Goal: Communication & Community: Answer question/provide support

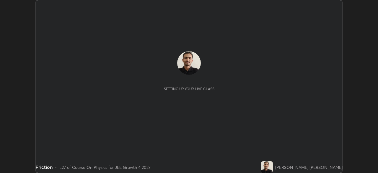
scroll to position [173, 378]
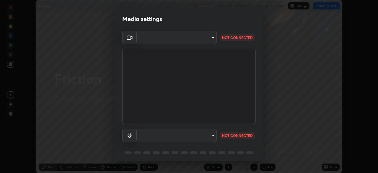
type input "878bb5f6a99355e2393efba74ceef3b3f7716bef1db07c11a5baaa90f242d193"
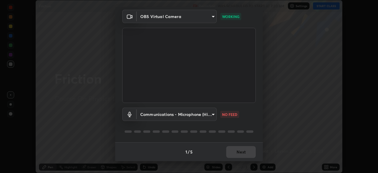
click at [214, 113] on body "Erase all Friction Recording WAS SCHEDULED TO START AT 7:30 AM Settings START C…" at bounding box center [189, 86] width 378 height 173
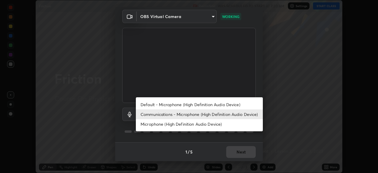
click at [191, 103] on li "Default - Microphone (High Definition Audio Device)" at bounding box center [199, 104] width 127 height 10
type input "default"
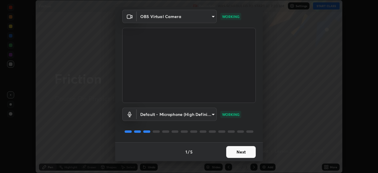
click at [241, 152] on button "Next" at bounding box center [241, 152] width 30 height 12
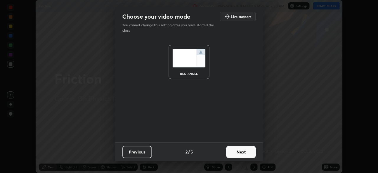
scroll to position [0, 0]
click at [241, 154] on button "Next" at bounding box center [241, 152] width 30 height 12
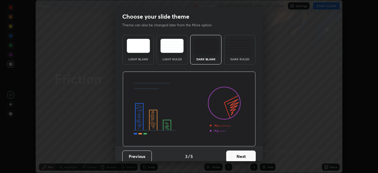
click at [241, 152] on button "Next" at bounding box center [241, 156] width 30 height 12
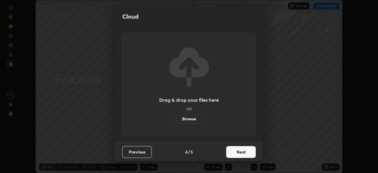
click at [241, 152] on button "Next" at bounding box center [241, 152] width 30 height 12
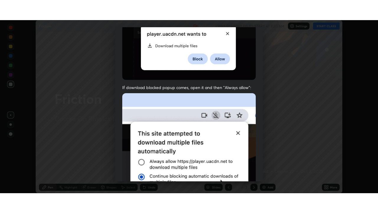
scroll to position [141, 0]
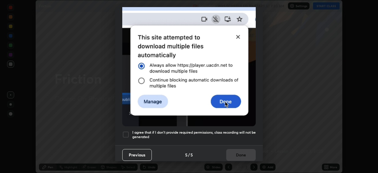
click at [126, 131] on div at bounding box center [125, 134] width 7 height 7
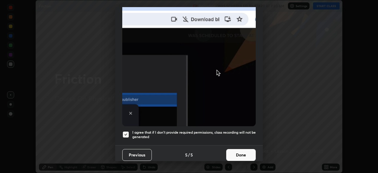
click at [241, 151] on button "Done" at bounding box center [241, 155] width 30 height 12
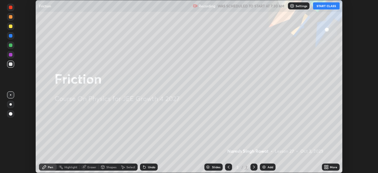
click at [327, 167] on icon at bounding box center [327, 167] width 1 height 1
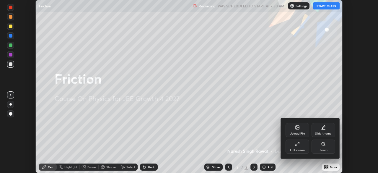
click at [307, 148] on div "Full screen" at bounding box center [297, 146] width 24 height 14
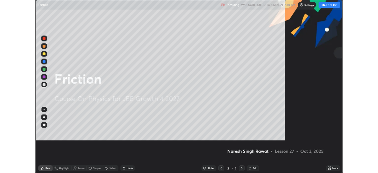
scroll to position [213, 378]
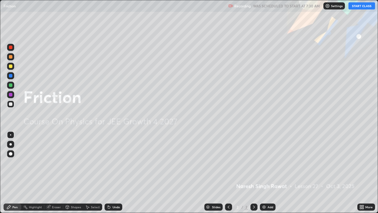
click at [361, 172] on icon at bounding box center [360, 205] width 1 height 1
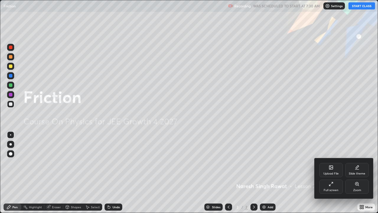
click at [357, 166] on icon at bounding box center [357, 167] width 5 height 5
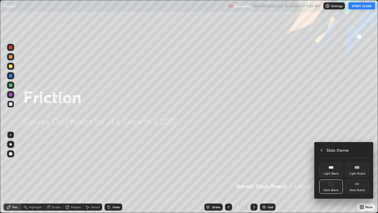
click at [360, 172] on div "Dark Ruled" at bounding box center [357, 186] width 24 height 14
click at [321, 150] on icon at bounding box center [322, 149] width 2 height 3
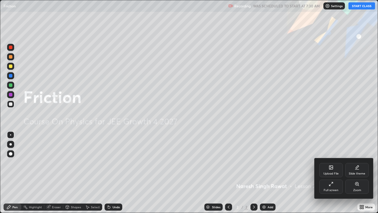
click at [337, 130] on div at bounding box center [189, 106] width 378 height 213
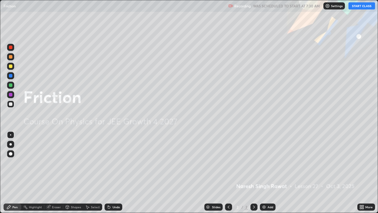
click at [356, 6] on button "START CLASS" at bounding box center [361, 5] width 27 height 7
click at [264, 172] on img at bounding box center [264, 206] width 5 height 5
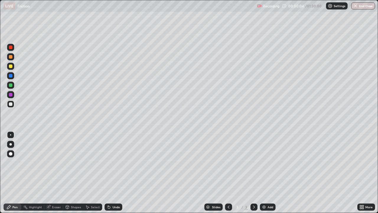
click at [10, 55] on div at bounding box center [11, 57] width 4 height 4
click at [9, 56] on div at bounding box center [11, 57] width 4 height 4
click at [11, 55] on div at bounding box center [11, 57] width 4 height 4
click at [10, 84] on div at bounding box center [11, 85] width 4 height 4
click at [110, 172] on icon at bounding box center [109, 206] width 5 height 5
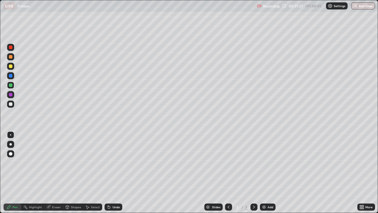
click at [112, 172] on div "Undo" at bounding box center [115, 206] width 7 height 3
click at [114, 172] on div "Undo" at bounding box center [115, 206] width 7 height 3
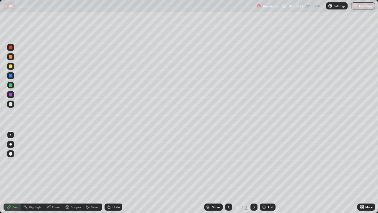
click at [114, 172] on div "Undo" at bounding box center [115, 206] width 7 height 3
click at [10, 103] on div at bounding box center [11, 104] width 4 height 4
click at [11, 56] on div at bounding box center [11, 57] width 4 height 4
click at [253, 172] on icon at bounding box center [254, 206] width 5 height 5
click at [263, 172] on img at bounding box center [264, 206] width 5 height 5
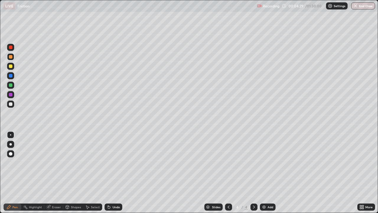
click at [11, 55] on div at bounding box center [11, 57] width 4 height 4
click at [115, 172] on div "Undo" at bounding box center [115, 206] width 7 height 3
click at [228, 172] on icon at bounding box center [228, 206] width 5 height 5
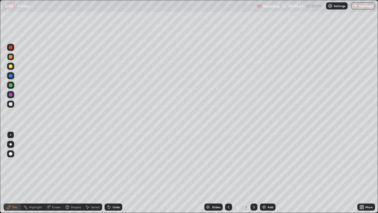
click at [253, 172] on icon at bounding box center [254, 206] width 5 height 5
click at [10, 85] on div at bounding box center [11, 85] width 4 height 4
click at [9, 57] on div at bounding box center [11, 57] width 4 height 4
click at [112, 172] on div "Undo" at bounding box center [115, 206] width 7 height 3
click at [115, 172] on div "Undo" at bounding box center [115, 206] width 7 height 3
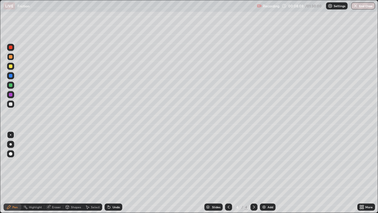
click at [114, 172] on div "Undo" at bounding box center [115, 206] width 7 height 3
click at [14, 172] on div "Pen" at bounding box center [14, 206] width 5 height 3
click at [12, 103] on div at bounding box center [11, 104] width 4 height 4
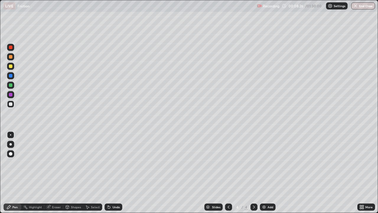
click at [109, 172] on icon at bounding box center [109, 207] width 2 height 2
click at [110, 172] on icon at bounding box center [109, 206] width 5 height 5
click at [114, 172] on div "Undo" at bounding box center [115, 206] width 7 height 3
click at [10, 84] on div at bounding box center [11, 85] width 4 height 4
click at [228, 172] on icon at bounding box center [229, 206] width 2 height 3
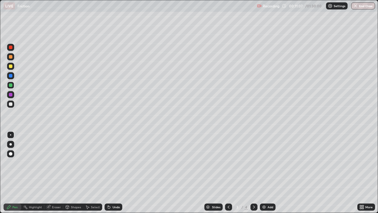
click at [253, 172] on icon at bounding box center [254, 206] width 5 height 5
click at [10, 56] on div at bounding box center [11, 57] width 4 height 4
click at [254, 172] on div at bounding box center [253, 206] width 7 height 7
click at [254, 172] on icon at bounding box center [254, 206] width 5 height 5
click at [264, 172] on img at bounding box center [264, 206] width 5 height 5
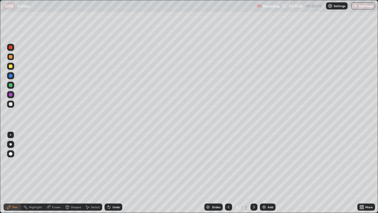
click at [69, 172] on icon at bounding box center [67, 206] width 5 height 5
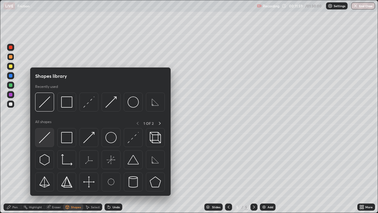
click at [45, 137] on img at bounding box center [44, 137] width 11 height 11
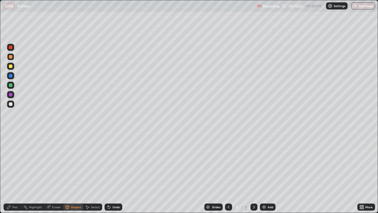
click at [72, 172] on div "Shapes" at bounding box center [76, 206] width 10 height 3
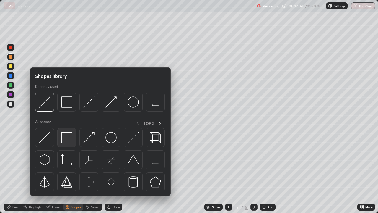
click at [72, 138] on img at bounding box center [66, 137] width 11 height 11
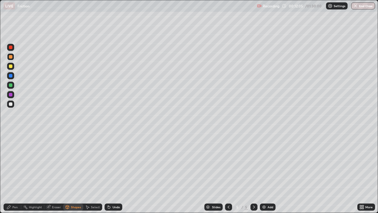
click at [10, 94] on div at bounding box center [11, 95] width 4 height 4
click at [10, 55] on div at bounding box center [11, 57] width 4 height 4
click at [11, 172] on div "Pen" at bounding box center [13, 206] width 18 height 7
click at [68, 172] on icon at bounding box center [67, 206] width 5 height 5
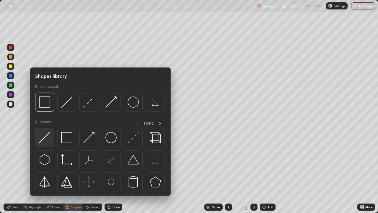
click at [46, 137] on img at bounding box center [44, 137] width 11 height 11
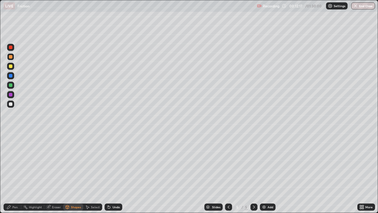
click at [74, 172] on div "Shapes" at bounding box center [76, 206] width 10 height 3
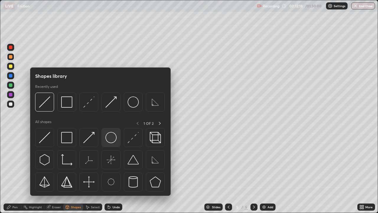
click at [111, 137] on img at bounding box center [110, 137] width 11 height 11
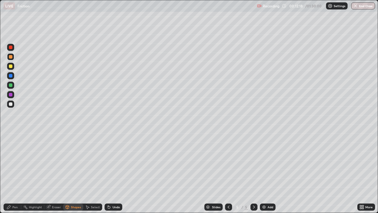
click at [12, 105] on div at bounding box center [10, 103] width 7 height 7
click at [75, 172] on div "Shapes" at bounding box center [76, 206] width 10 height 3
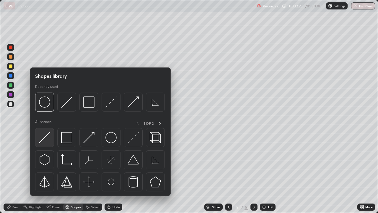
click at [50, 138] on img at bounding box center [44, 137] width 11 height 11
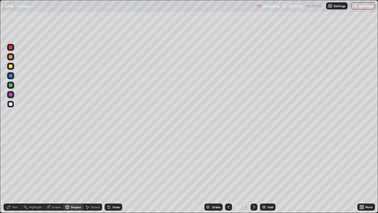
click at [10, 85] on div at bounding box center [11, 85] width 4 height 4
click at [94, 172] on div "Select" at bounding box center [95, 206] width 9 height 3
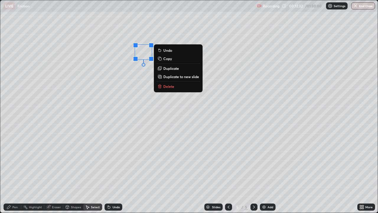
click at [106, 98] on div "0 ° Undo Copy Duplicate Duplicate to new slide Delete" at bounding box center [188, 106] width 377 height 212
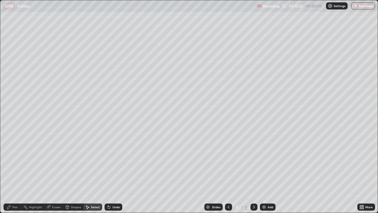
click at [91, 172] on div "Select" at bounding box center [95, 206] width 9 height 3
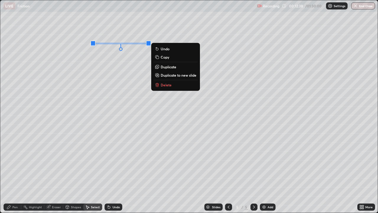
click at [165, 86] on p "Delete" at bounding box center [166, 84] width 11 height 5
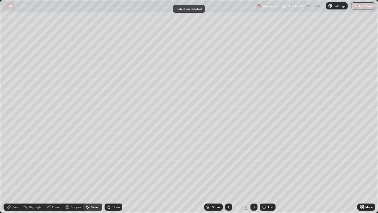
click at [70, 172] on div "Shapes" at bounding box center [73, 206] width 20 height 7
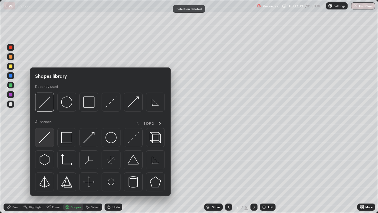
click at [41, 136] on img at bounding box center [44, 137] width 11 height 11
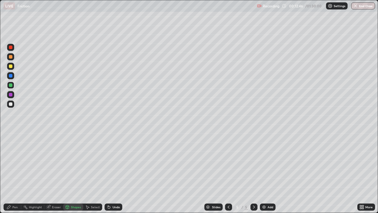
click at [71, 172] on div "Shapes" at bounding box center [76, 206] width 10 height 3
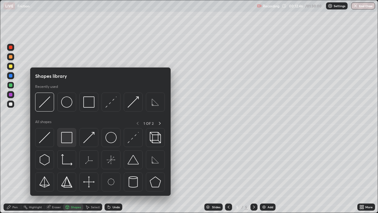
click at [66, 142] on img at bounding box center [66, 137] width 11 height 11
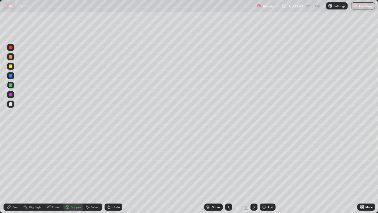
click at [10, 172] on div "Pen" at bounding box center [13, 206] width 18 height 7
click at [10, 105] on div at bounding box center [11, 104] width 4 height 4
click at [228, 172] on icon at bounding box center [229, 206] width 2 height 3
click at [228, 172] on icon at bounding box center [228, 206] width 5 height 5
click at [254, 172] on icon at bounding box center [254, 206] width 2 height 3
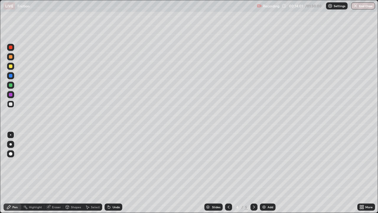
click at [253, 172] on icon at bounding box center [254, 206] width 5 height 5
click at [9, 67] on div at bounding box center [11, 66] width 4 height 4
click at [10, 56] on div at bounding box center [11, 57] width 4 height 4
click at [11, 84] on div at bounding box center [11, 85] width 4 height 4
click at [11, 56] on div at bounding box center [11, 57] width 4 height 4
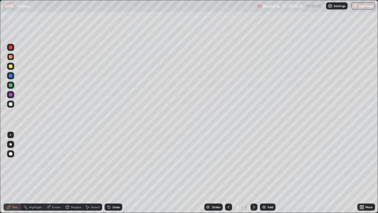
click at [0, 169] on div "Setting up your live class" at bounding box center [189, 106] width 378 height 213
click at [10, 75] on div at bounding box center [11, 76] width 4 height 4
click at [112, 172] on div "Undo" at bounding box center [115, 206] width 7 height 3
click at [111, 172] on div "Undo" at bounding box center [114, 206] width 18 height 7
click at [10, 57] on div at bounding box center [11, 57] width 4 height 4
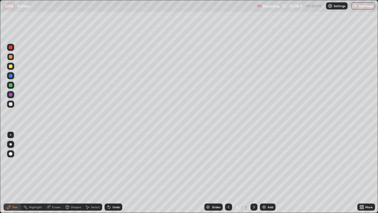
click at [228, 172] on icon at bounding box center [228, 206] width 5 height 5
click at [253, 172] on icon at bounding box center [254, 206] width 5 height 5
click at [10, 55] on div at bounding box center [11, 57] width 4 height 4
click at [10, 56] on div at bounding box center [11, 57] width 4 height 4
click at [11, 65] on div at bounding box center [11, 66] width 4 height 4
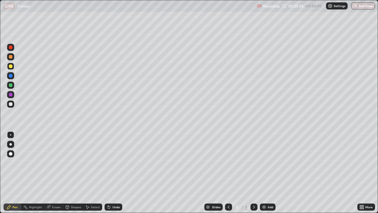
click at [10, 172] on div at bounding box center [10, 165] width 9 height 71
click at [12, 56] on div at bounding box center [11, 57] width 4 height 4
click at [253, 172] on icon at bounding box center [254, 206] width 5 height 5
click at [263, 172] on img at bounding box center [264, 206] width 5 height 5
click at [12, 85] on div at bounding box center [11, 85] width 4 height 4
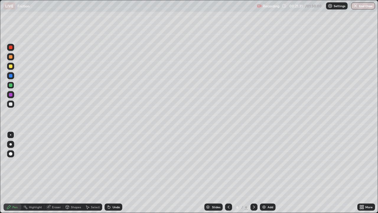
click at [228, 172] on icon at bounding box center [228, 206] width 5 height 5
click at [253, 172] on icon at bounding box center [254, 206] width 2 height 3
click at [228, 172] on icon at bounding box center [229, 206] width 2 height 3
click at [253, 172] on icon at bounding box center [254, 206] width 5 height 5
click at [113, 172] on div "Undo" at bounding box center [115, 206] width 7 height 3
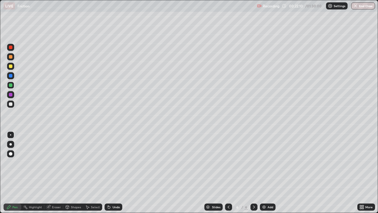
click at [113, 172] on div "Undo" at bounding box center [115, 206] width 7 height 3
click at [75, 172] on div "Shapes" at bounding box center [76, 206] width 10 height 3
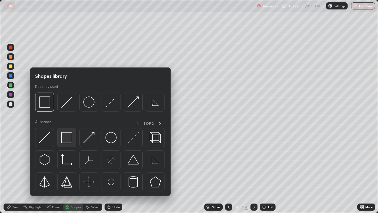
click at [62, 140] on img at bounding box center [66, 137] width 11 height 11
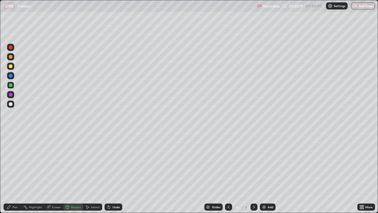
click at [12, 103] on div at bounding box center [11, 104] width 4 height 4
click at [9, 57] on div at bounding box center [11, 57] width 4 height 4
click at [10, 66] on div at bounding box center [11, 66] width 4 height 4
click at [228, 172] on icon at bounding box center [228, 206] width 5 height 5
click at [10, 57] on div at bounding box center [11, 57] width 4 height 4
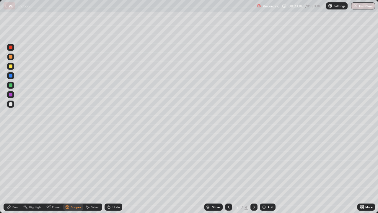
click at [253, 172] on icon at bounding box center [254, 206] width 5 height 5
click at [113, 172] on div "Undo" at bounding box center [114, 206] width 18 height 7
click at [12, 172] on div "Pen" at bounding box center [13, 206] width 18 height 7
click at [11, 103] on div at bounding box center [11, 104] width 4 height 4
click at [11, 84] on div at bounding box center [11, 85] width 4 height 4
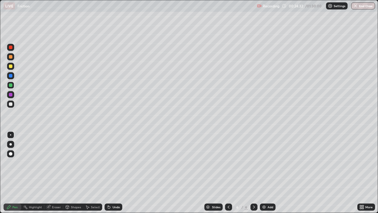
click at [228, 172] on icon at bounding box center [228, 206] width 5 height 5
click at [11, 57] on div at bounding box center [11, 57] width 4 height 4
click at [253, 172] on icon at bounding box center [254, 206] width 5 height 5
click at [253, 172] on icon at bounding box center [254, 206] width 2 height 3
click at [262, 172] on img at bounding box center [264, 206] width 5 height 5
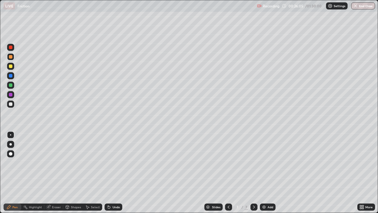
click at [71, 172] on div "Shapes" at bounding box center [76, 206] width 10 height 3
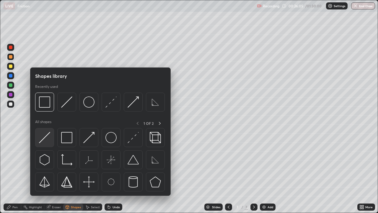
click at [46, 133] on img at bounding box center [44, 137] width 11 height 11
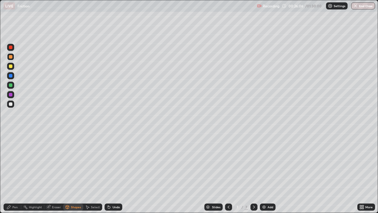
click at [11, 103] on div at bounding box center [11, 104] width 4 height 4
click at [76, 172] on div "Shapes" at bounding box center [76, 206] width 10 height 3
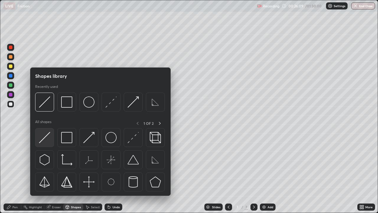
click at [47, 137] on img at bounding box center [44, 137] width 11 height 11
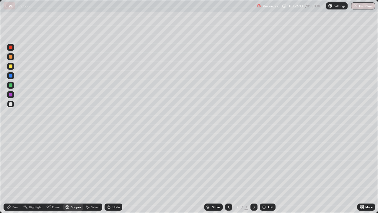
click at [82, 172] on div "Shapes" at bounding box center [73, 206] width 20 height 7
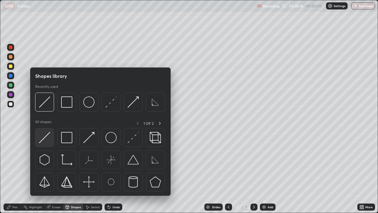
click at [48, 133] on img at bounding box center [44, 137] width 11 height 11
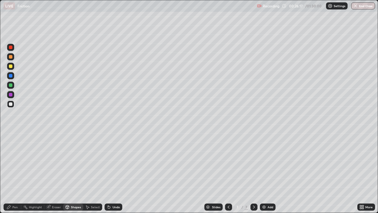
click at [69, 172] on div "Shapes" at bounding box center [73, 206] width 20 height 7
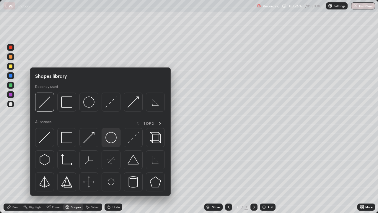
click at [111, 132] on img at bounding box center [110, 137] width 11 height 11
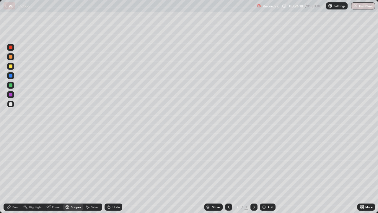
click at [9, 66] on div at bounding box center [11, 66] width 4 height 4
click at [88, 172] on icon at bounding box center [87, 206] width 5 height 5
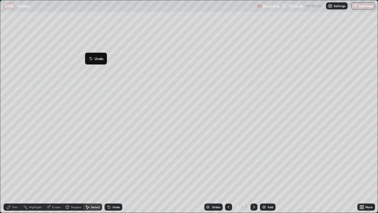
click at [79, 96] on div "0 ° Undo Copy Duplicate Duplicate to new slide Delete" at bounding box center [188, 106] width 377 height 212
click at [92, 172] on div "Select" at bounding box center [95, 206] width 9 height 3
click at [77, 95] on div "0 ° Undo Copy Duplicate Duplicate to new slide Delete" at bounding box center [188, 106] width 377 height 212
click at [72, 172] on div "Shapes" at bounding box center [76, 206] width 10 height 3
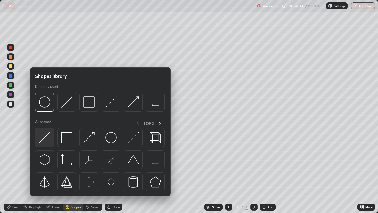
click at [49, 136] on img at bounding box center [44, 137] width 11 height 11
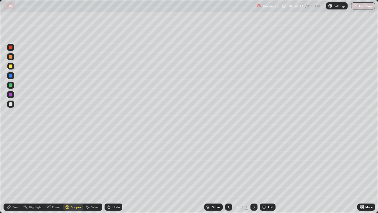
click at [74, 172] on div "Shapes" at bounding box center [76, 206] width 10 height 3
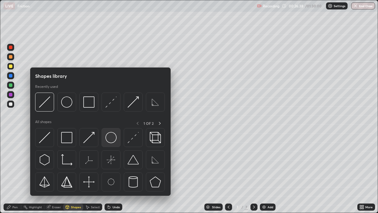
click at [114, 139] on img at bounding box center [110, 137] width 11 height 11
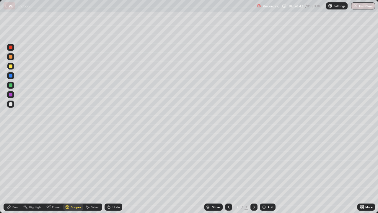
click at [70, 172] on div "Shapes" at bounding box center [73, 206] width 20 height 7
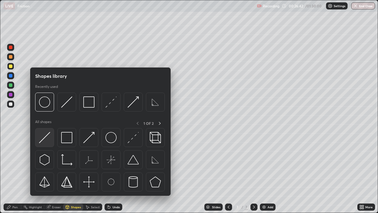
click at [40, 140] on img at bounding box center [44, 137] width 11 height 11
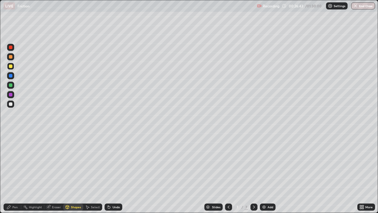
click at [11, 94] on div at bounding box center [11, 95] width 4 height 4
click at [71, 172] on div "Shapes" at bounding box center [76, 206] width 10 height 3
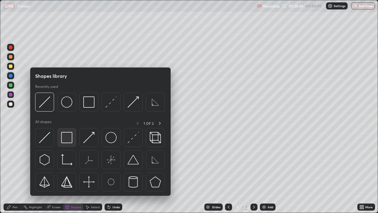
click at [66, 141] on img at bounding box center [66, 137] width 11 height 11
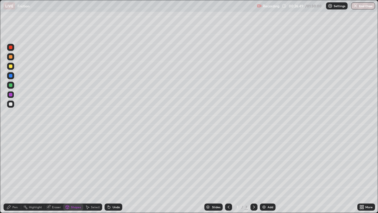
click at [12, 85] on div at bounding box center [11, 85] width 4 height 4
click at [11, 172] on icon at bounding box center [8, 206] width 5 height 5
click at [67, 172] on icon at bounding box center [67, 206] width 3 height 1
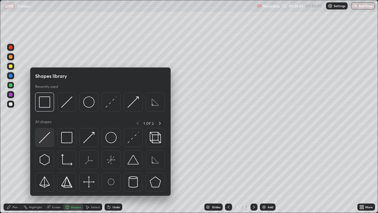
click at [43, 138] on img at bounding box center [44, 137] width 11 height 11
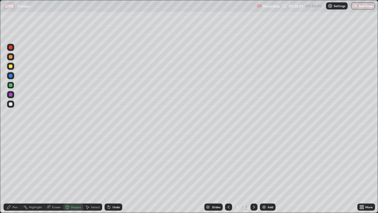
click at [71, 172] on div "Shapes" at bounding box center [76, 206] width 10 height 3
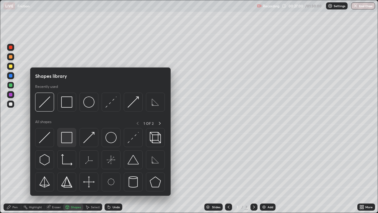
click at [65, 136] on img at bounding box center [66, 137] width 11 height 11
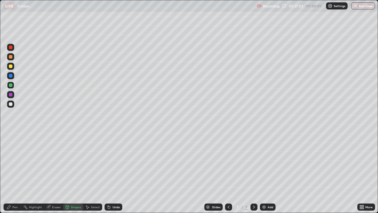
click at [15, 172] on div "Pen" at bounding box center [13, 206] width 18 height 7
click at [13, 104] on div at bounding box center [10, 103] width 7 height 7
click at [72, 172] on div "Shapes" at bounding box center [76, 206] width 10 height 3
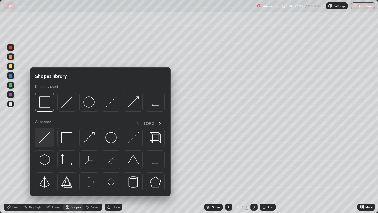
click at [47, 138] on img at bounding box center [44, 137] width 11 height 11
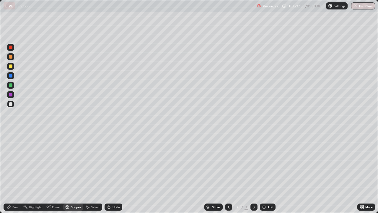
click at [73, 172] on div "Shapes" at bounding box center [76, 206] width 10 height 3
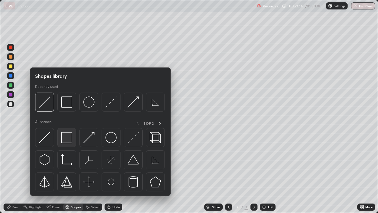
click at [64, 137] on img at bounding box center [66, 137] width 11 height 11
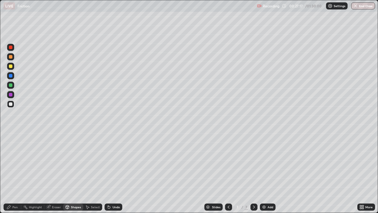
click at [66, 172] on icon at bounding box center [67, 206] width 3 height 1
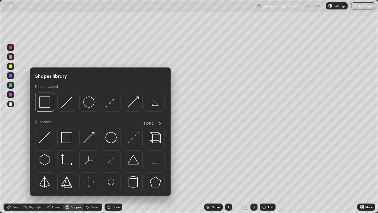
click at [43, 139] on img at bounding box center [44, 137] width 11 height 11
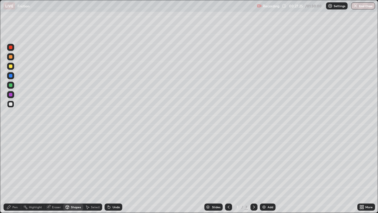
click at [14, 172] on div "Pen" at bounding box center [14, 206] width 5 height 3
click at [11, 85] on div at bounding box center [11, 85] width 4 height 4
click at [228, 172] on icon at bounding box center [228, 206] width 5 height 5
click at [10, 56] on div at bounding box center [11, 57] width 4 height 4
click at [253, 172] on icon at bounding box center [254, 206] width 5 height 5
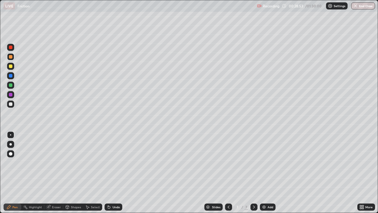
click at [10, 85] on div at bounding box center [11, 85] width 4 height 4
click at [363, 172] on icon at bounding box center [362, 205] width 1 height 1
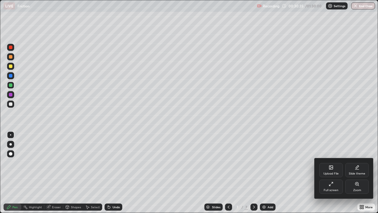
click at [334, 172] on div "Full screen" at bounding box center [331, 186] width 24 height 14
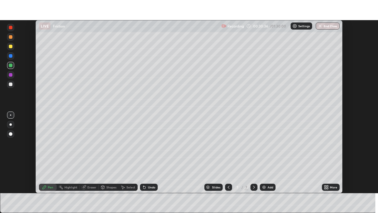
scroll to position [29349, 29143]
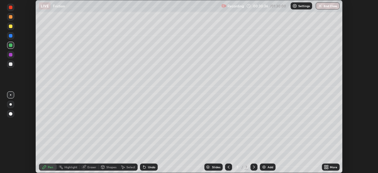
click at [326, 166] on icon at bounding box center [326, 166] width 5 height 5
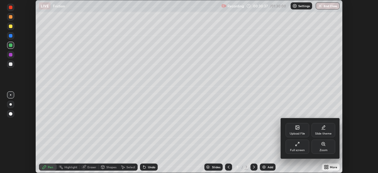
click at [301, 145] on div "Full screen" at bounding box center [297, 146] width 24 height 14
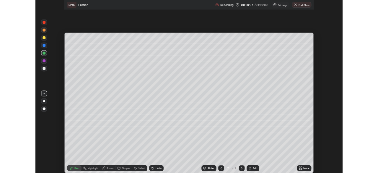
scroll to position [213, 378]
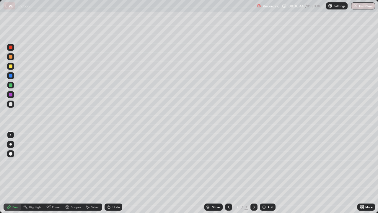
click at [9, 56] on div at bounding box center [11, 57] width 4 height 4
click at [117, 172] on div "Undo" at bounding box center [114, 206] width 18 height 7
click at [112, 172] on div "Undo" at bounding box center [115, 206] width 7 height 3
click at [113, 172] on div "Undo" at bounding box center [115, 206] width 7 height 3
click at [117, 172] on div "Undo" at bounding box center [114, 206] width 18 height 7
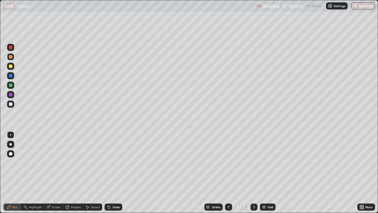
click at [118, 172] on div "Undo" at bounding box center [115, 206] width 7 height 3
click at [117, 172] on div "Undo" at bounding box center [115, 206] width 7 height 3
click at [118, 172] on div "Undo" at bounding box center [114, 206] width 18 height 7
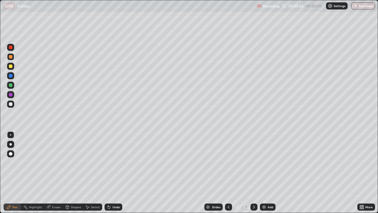
click at [118, 172] on div "Undo" at bounding box center [114, 206] width 18 height 7
click at [116, 172] on div "Undo" at bounding box center [114, 206] width 18 height 7
click at [113, 172] on div "Undo" at bounding box center [114, 206] width 18 height 7
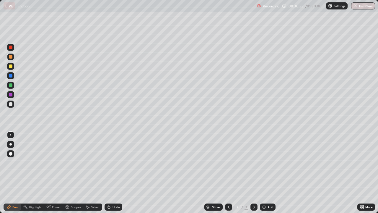
click at [112, 172] on div "Undo" at bounding box center [115, 206] width 7 height 3
click at [110, 172] on div "Undo" at bounding box center [114, 206] width 18 height 7
click at [110, 172] on icon at bounding box center [109, 206] width 5 height 5
click at [111, 172] on div "Undo" at bounding box center [114, 206] width 18 height 7
click at [108, 172] on icon at bounding box center [108, 205] width 1 height 1
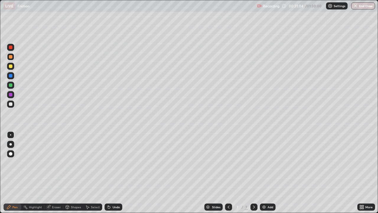
click at [119, 172] on div "Undo" at bounding box center [114, 206] width 18 height 7
click at [117, 172] on div "Undo" at bounding box center [115, 206] width 7 height 3
click at [11, 103] on div at bounding box center [11, 104] width 4 height 4
click at [11, 54] on div at bounding box center [10, 56] width 7 height 7
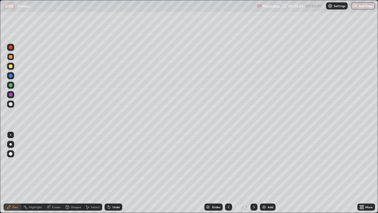
click at [11, 86] on div at bounding box center [11, 85] width 4 height 4
click at [254, 172] on icon at bounding box center [254, 206] width 5 height 5
click at [262, 172] on img at bounding box center [264, 206] width 5 height 5
click at [228, 172] on icon at bounding box center [229, 206] width 2 height 3
click at [253, 172] on icon at bounding box center [254, 206] width 5 height 5
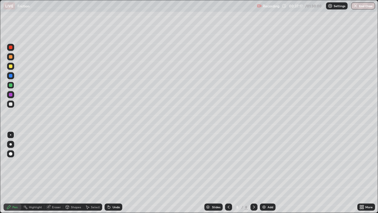
click at [11, 55] on div at bounding box center [11, 57] width 4 height 4
click at [89, 172] on icon at bounding box center [87, 206] width 5 height 5
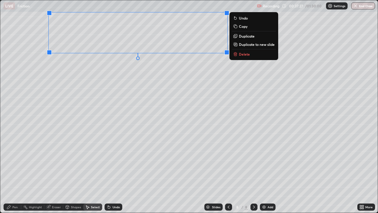
click at [117, 102] on div "0 ° Undo Copy Duplicate Duplicate to new slide Delete" at bounding box center [188, 106] width 377 height 212
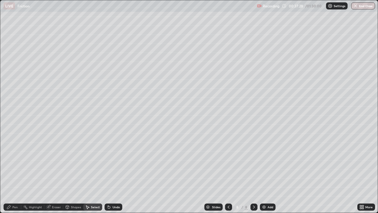
click at [228, 172] on icon at bounding box center [228, 206] width 5 height 5
click at [253, 172] on icon at bounding box center [254, 206] width 5 height 5
click at [8, 172] on icon at bounding box center [8, 206] width 5 height 5
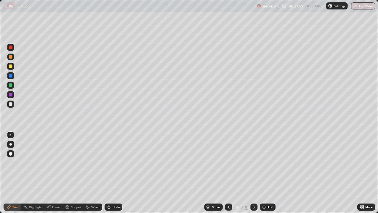
click at [11, 102] on div at bounding box center [11, 104] width 4 height 4
click at [228, 172] on icon at bounding box center [228, 206] width 5 height 5
click at [254, 172] on icon at bounding box center [254, 206] width 5 height 5
click at [228, 172] on icon at bounding box center [228, 206] width 5 height 5
click at [88, 172] on icon at bounding box center [87, 206] width 5 height 5
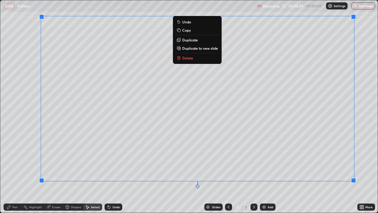
click at [203, 48] on p "Duplicate to new slide" at bounding box center [200, 48] width 36 height 5
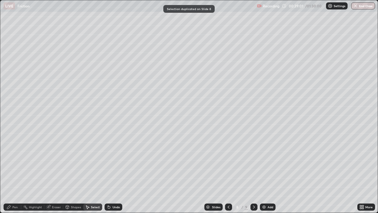
click at [50, 172] on div "Eraser" at bounding box center [53, 206] width 19 height 7
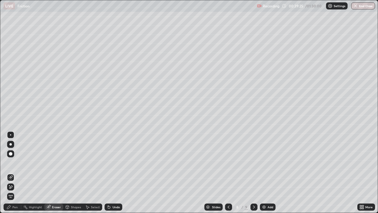
click at [13, 172] on div "Pen" at bounding box center [14, 206] width 5 height 3
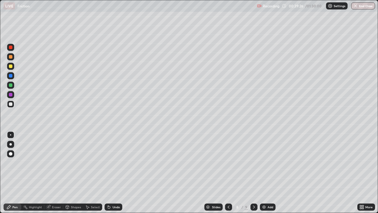
click at [11, 105] on div at bounding box center [11, 104] width 4 height 4
click at [10, 84] on div at bounding box center [11, 85] width 4 height 4
click at [49, 172] on icon at bounding box center [48, 206] width 3 height 3
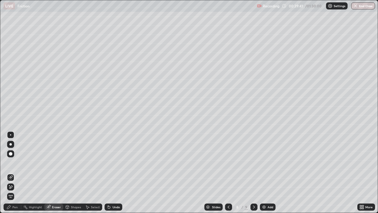
click at [12, 172] on div "Pen" at bounding box center [13, 206] width 18 height 7
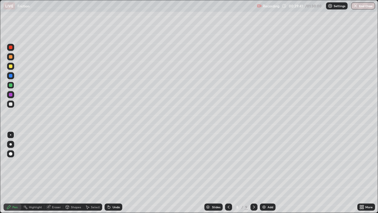
click at [12, 172] on div "Pen" at bounding box center [13, 206] width 18 height 7
click at [10, 103] on div at bounding box center [11, 104] width 4 height 4
click at [55, 172] on div "Eraser" at bounding box center [56, 206] width 9 height 3
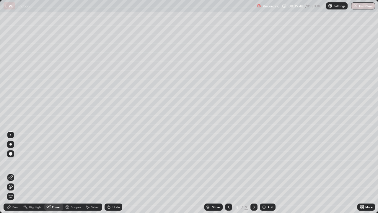
click at [11, 172] on div "Pen" at bounding box center [13, 206] width 18 height 7
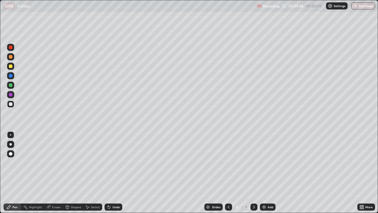
click at [11, 172] on icon at bounding box center [8, 206] width 5 height 5
click at [10, 172] on icon at bounding box center [9, 207] width 4 height 4
click at [55, 172] on div "Eraser" at bounding box center [56, 206] width 9 height 3
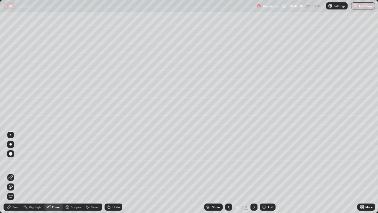
click at [15, 172] on div "Pen" at bounding box center [14, 206] width 5 height 3
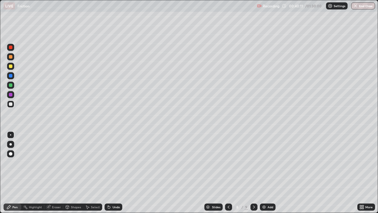
click at [10, 84] on div at bounding box center [11, 85] width 4 height 4
click at [362, 172] on icon at bounding box center [362, 205] width 1 height 1
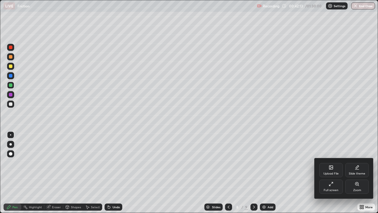
click at [325, 172] on div "Full screen" at bounding box center [331, 186] width 24 height 14
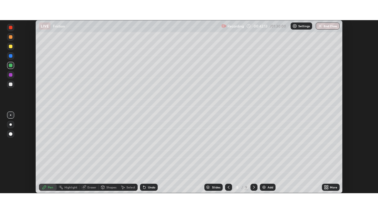
scroll to position [29349, 29143]
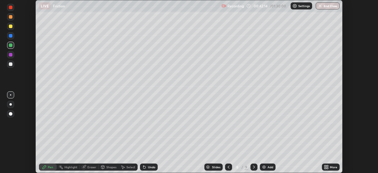
click at [325, 166] on icon at bounding box center [324, 165] width 1 height 1
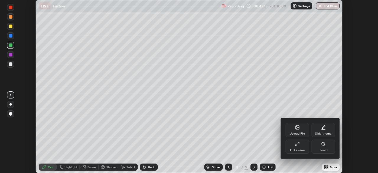
click at [295, 146] on icon at bounding box center [297, 143] width 5 height 5
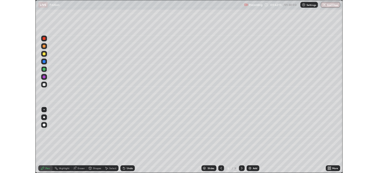
scroll to position [213, 378]
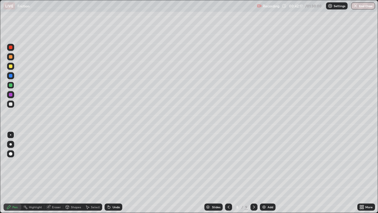
click at [11, 56] on div at bounding box center [11, 57] width 4 height 4
click at [11, 57] on div at bounding box center [11, 57] width 4 height 4
click at [49, 172] on icon at bounding box center [48, 207] width 4 height 4
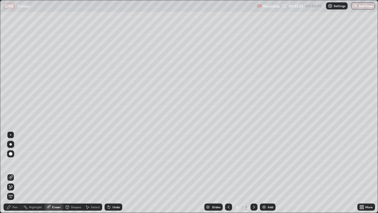
click at [13, 172] on div "Pen" at bounding box center [14, 206] width 5 height 3
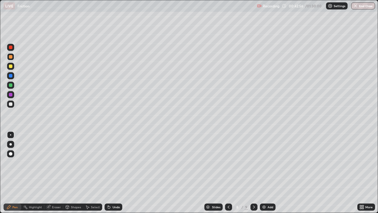
click at [13, 172] on div "Pen" at bounding box center [14, 206] width 5 height 3
click at [9, 104] on div at bounding box center [11, 104] width 4 height 4
click at [112, 172] on div "Undo" at bounding box center [115, 206] width 7 height 3
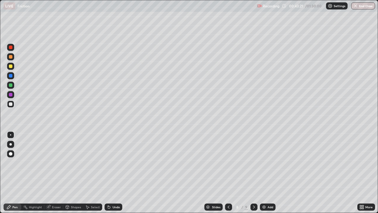
click at [113, 172] on div "Undo" at bounding box center [115, 206] width 7 height 3
click at [114, 172] on div "Undo" at bounding box center [115, 206] width 7 height 3
click at [115, 172] on div "Undo" at bounding box center [115, 206] width 7 height 3
click at [254, 172] on icon at bounding box center [254, 206] width 2 height 3
click at [263, 172] on img at bounding box center [264, 206] width 5 height 5
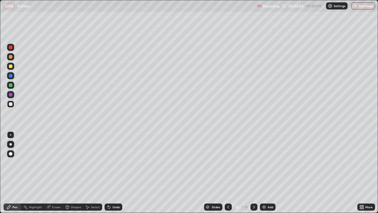
click at [231, 172] on div at bounding box center [228, 206] width 7 height 7
click at [10, 56] on div at bounding box center [11, 57] width 4 height 4
click at [89, 172] on icon at bounding box center [87, 206] width 5 height 5
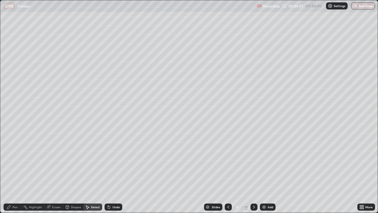
click at [74, 172] on div "Shapes" at bounding box center [73, 206] width 20 height 7
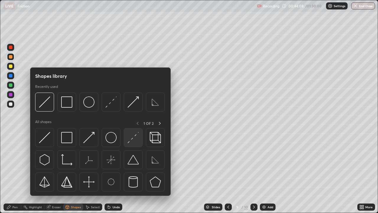
click at [131, 138] on img at bounding box center [133, 137] width 11 height 11
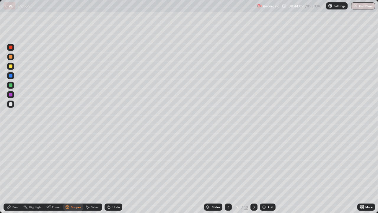
click at [94, 172] on div "Select" at bounding box center [95, 206] width 9 height 3
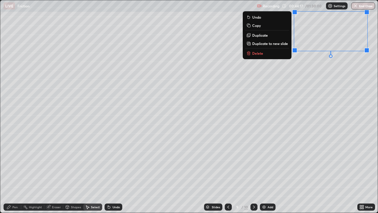
click at [252, 109] on div "0 ° Undo Copy Duplicate Duplicate to new slide Delete" at bounding box center [188, 106] width 377 height 212
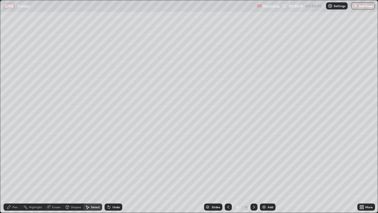
click at [76, 172] on div "Shapes" at bounding box center [76, 206] width 10 height 3
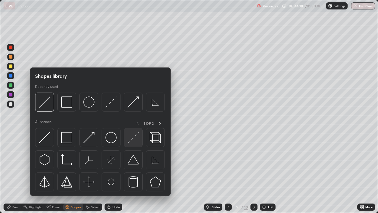
click at [135, 140] on img at bounding box center [133, 137] width 11 height 11
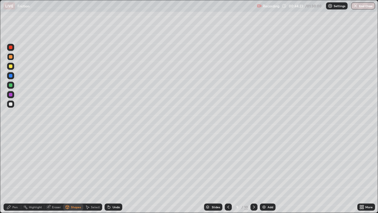
click at [9, 84] on div at bounding box center [11, 85] width 4 height 4
click at [18, 172] on div "Pen" at bounding box center [13, 206] width 18 height 7
click at [227, 172] on icon at bounding box center [228, 206] width 5 height 5
click at [11, 58] on div at bounding box center [11, 57] width 4 height 4
click at [55, 172] on div "Eraser" at bounding box center [56, 206] width 9 height 3
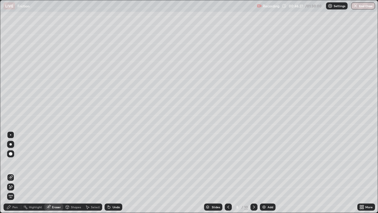
click at [57, 172] on div "Eraser" at bounding box center [56, 206] width 9 height 3
click at [13, 172] on div "Pen" at bounding box center [13, 206] width 18 height 7
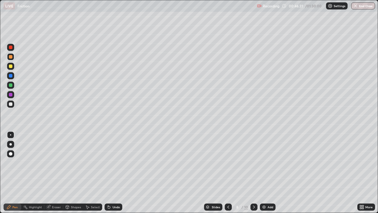
click at [10, 172] on icon at bounding box center [8, 206] width 5 height 5
click at [11, 84] on div at bounding box center [11, 85] width 4 height 4
click at [111, 172] on div "Undo" at bounding box center [114, 206] width 18 height 7
click at [112, 172] on div "Undo" at bounding box center [115, 206] width 7 height 3
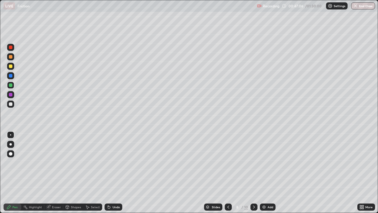
click at [113, 172] on div "Undo" at bounding box center [114, 206] width 18 height 7
click at [114, 172] on div "Undo" at bounding box center [115, 206] width 7 height 3
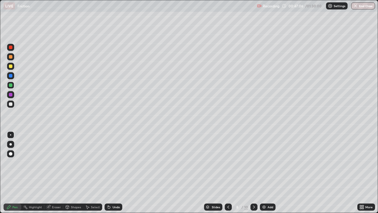
click at [114, 172] on div "Undo" at bounding box center [115, 206] width 7 height 3
click at [115, 172] on div "Undo" at bounding box center [115, 206] width 7 height 3
click at [115, 172] on div "Undo" at bounding box center [114, 206] width 18 height 7
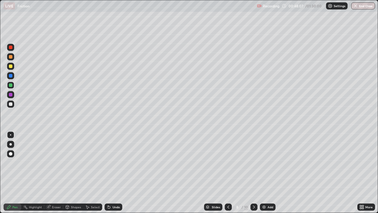
click at [115, 172] on div "Undo" at bounding box center [114, 206] width 18 height 7
click at [114, 172] on div "Undo" at bounding box center [114, 206] width 18 height 7
click at [9, 57] on div at bounding box center [11, 57] width 4 height 4
click at [256, 172] on div at bounding box center [253, 206] width 7 height 7
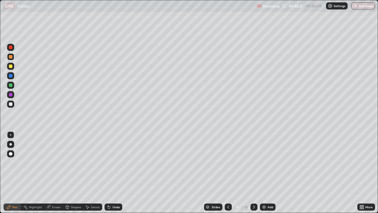
click at [253, 172] on icon at bounding box center [254, 206] width 5 height 5
click at [227, 172] on icon at bounding box center [228, 206] width 5 height 5
click at [9, 83] on div at bounding box center [10, 84] width 7 height 7
click at [228, 172] on icon at bounding box center [228, 206] width 5 height 5
click at [254, 172] on icon at bounding box center [254, 206] width 2 height 3
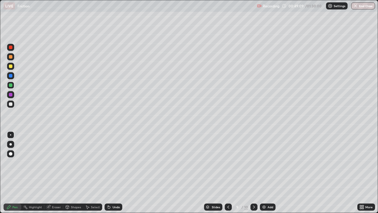
click at [12, 57] on div at bounding box center [11, 57] width 4 height 4
click at [228, 172] on icon at bounding box center [228, 206] width 5 height 5
click at [67, 172] on icon at bounding box center [67, 207] width 3 height 4
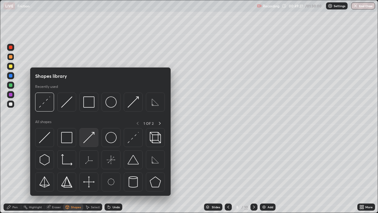
click at [87, 133] on img at bounding box center [88, 137] width 11 height 11
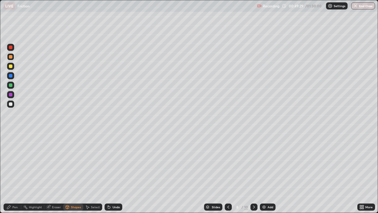
click at [7, 172] on icon at bounding box center [9, 207] width 4 height 4
click at [10, 104] on div at bounding box center [11, 104] width 4 height 4
click at [68, 172] on icon at bounding box center [67, 206] width 3 height 1
click at [53, 172] on div "Eraser" at bounding box center [56, 206] width 9 height 3
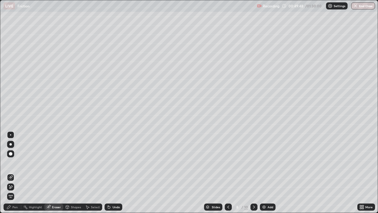
click at [15, 172] on div "Pen" at bounding box center [14, 206] width 5 height 3
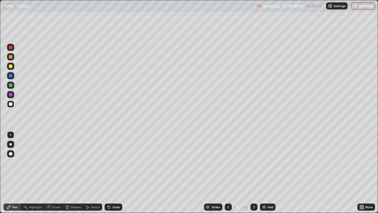
click at [11, 104] on div at bounding box center [11, 104] width 4 height 4
click at [11, 75] on div at bounding box center [11, 76] width 4 height 4
click at [253, 172] on icon at bounding box center [254, 206] width 5 height 5
click at [254, 172] on icon at bounding box center [254, 206] width 5 height 5
click at [11, 56] on div at bounding box center [11, 57] width 4 height 4
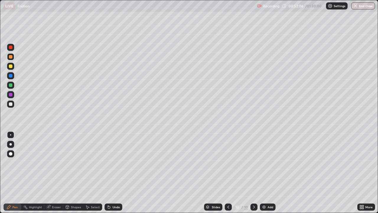
click at [113, 172] on div "Undo" at bounding box center [115, 206] width 7 height 3
click at [114, 172] on div "Undo" at bounding box center [115, 206] width 7 height 3
click at [360, 172] on icon at bounding box center [360, 205] width 1 height 1
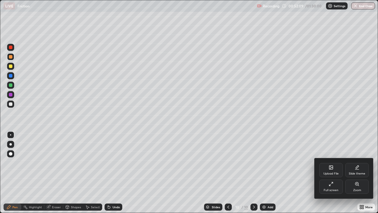
click at [328, 172] on div "Full screen" at bounding box center [331, 186] width 24 height 14
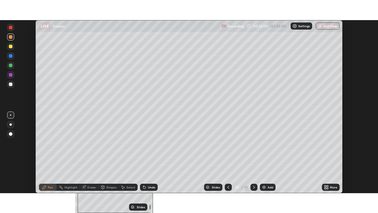
scroll to position [29349, 29143]
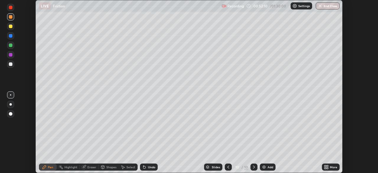
click at [327, 168] on icon at bounding box center [327, 167] width 1 height 1
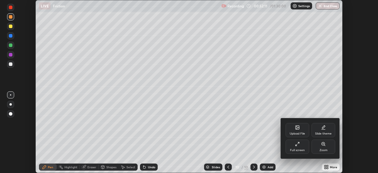
click at [298, 143] on icon at bounding box center [297, 143] width 5 height 5
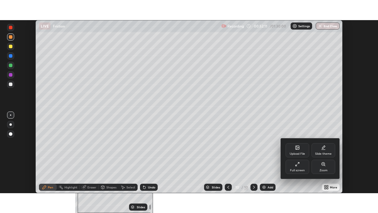
scroll to position [213, 378]
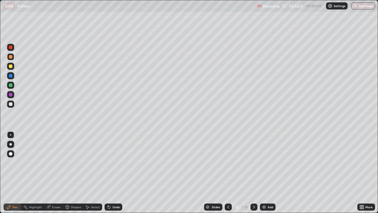
click at [11, 85] on div at bounding box center [11, 85] width 4 height 4
click at [67, 172] on icon at bounding box center [67, 207] width 3 height 4
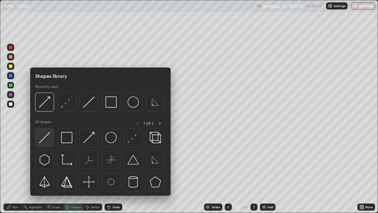
click at [43, 140] on img at bounding box center [44, 137] width 11 height 11
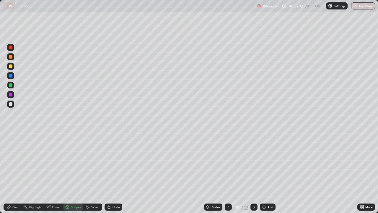
click at [18, 172] on div "Pen" at bounding box center [13, 206] width 18 height 7
click at [11, 105] on div at bounding box center [11, 104] width 4 height 4
click at [70, 172] on div "Shapes" at bounding box center [73, 206] width 20 height 7
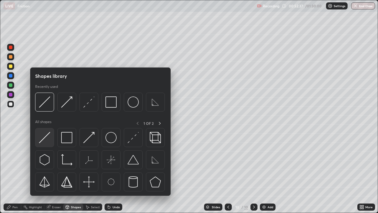
click at [45, 138] on img at bounding box center [44, 137] width 11 height 11
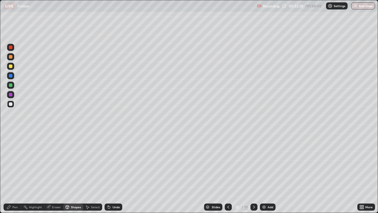
click at [12, 103] on div at bounding box center [11, 104] width 4 height 4
click at [73, 172] on div "Shapes" at bounding box center [76, 206] width 10 height 3
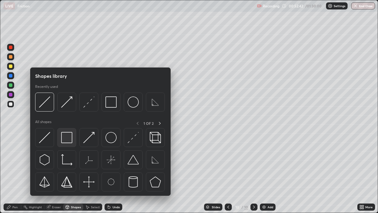
click at [68, 138] on img at bounding box center [66, 137] width 11 height 11
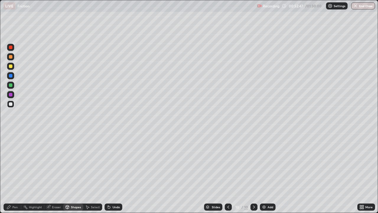
click at [115, 172] on div "Undo" at bounding box center [114, 206] width 18 height 7
click at [72, 172] on div "Shapes" at bounding box center [73, 206] width 20 height 7
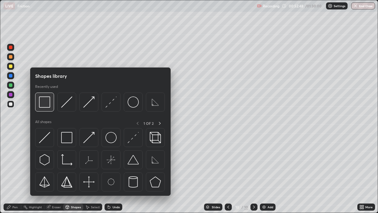
click at [47, 103] on img at bounding box center [44, 101] width 11 height 11
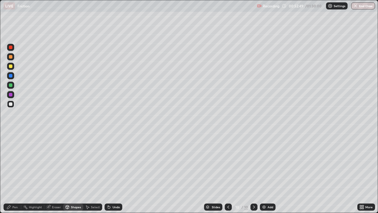
click at [11, 57] on div at bounding box center [11, 57] width 4 height 4
click at [91, 172] on div "Select" at bounding box center [92, 206] width 19 height 7
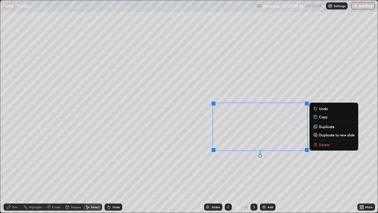
click at [275, 172] on div "0 ° Undo Copy Duplicate Duplicate to new slide Delete" at bounding box center [188, 106] width 377 height 212
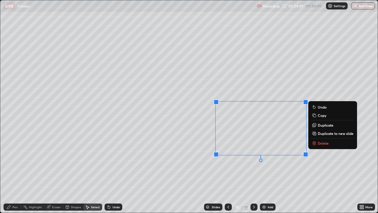
click at [283, 172] on div "0 ° Undo Copy Duplicate Duplicate to new slide Delete" at bounding box center [188, 106] width 377 height 212
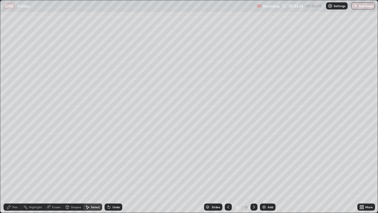
click at [94, 172] on div "0 ° Undo Copy Duplicate Duplicate to new slide Delete" at bounding box center [188, 106] width 377 height 212
click at [68, 172] on icon at bounding box center [67, 206] width 3 height 1
click at [91, 172] on div "Select" at bounding box center [95, 206] width 9 height 3
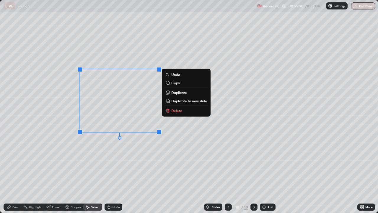
click at [83, 172] on div "0 ° Undo Copy Duplicate Duplicate to new slide Delete" at bounding box center [188, 106] width 377 height 212
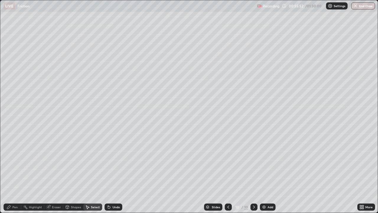
click at [12, 172] on div "Pen" at bounding box center [13, 206] width 18 height 7
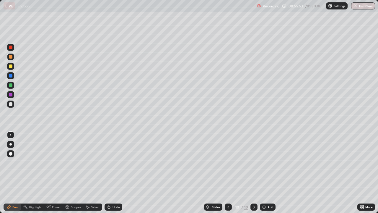
click at [9, 104] on div at bounding box center [11, 104] width 4 height 4
click at [74, 172] on div "Shapes" at bounding box center [76, 206] width 10 height 3
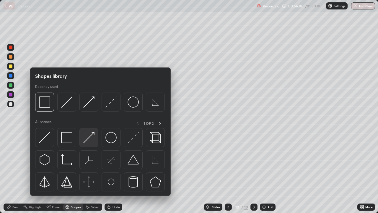
click at [88, 132] on img at bounding box center [88, 137] width 11 height 11
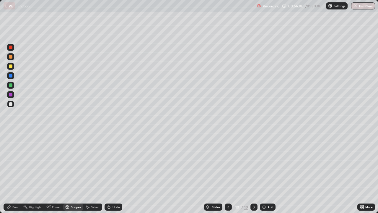
click at [10, 76] on div at bounding box center [11, 76] width 4 height 4
click at [108, 172] on icon at bounding box center [109, 207] width 2 height 2
click at [10, 172] on icon at bounding box center [8, 206] width 5 height 5
click at [11, 104] on div at bounding box center [11, 104] width 4 height 4
click at [56, 172] on div "Eraser" at bounding box center [56, 206] width 9 height 3
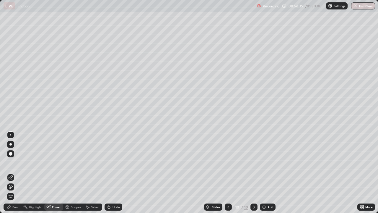
click at [80, 172] on div "Shapes" at bounding box center [76, 206] width 10 height 3
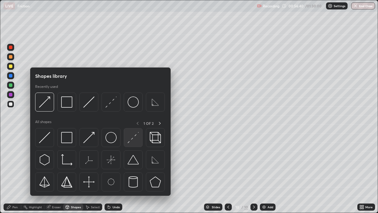
click at [131, 139] on img at bounding box center [133, 137] width 11 height 11
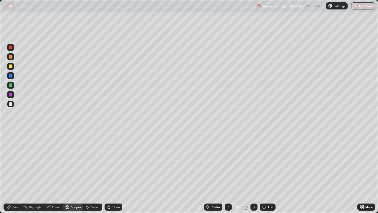
click at [17, 172] on div "Pen" at bounding box center [14, 206] width 5 height 3
click at [9, 83] on div at bounding box center [11, 85] width 4 height 4
click at [67, 172] on icon at bounding box center [67, 207] width 0 height 2
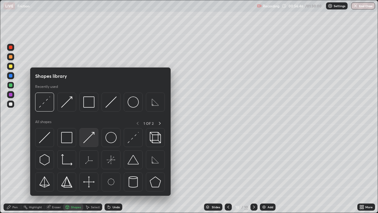
click at [90, 135] on img at bounding box center [88, 137] width 11 height 11
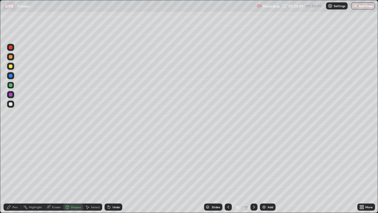
click at [9, 172] on div "Pen" at bounding box center [13, 206] width 18 height 7
click at [11, 104] on div at bounding box center [11, 104] width 4 height 4
click at [72, 172] on div "Shapes" at bounding box center [76, 206] width 10 height 3
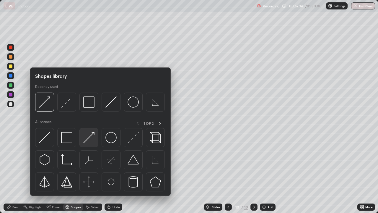
click at [85, 138] on img at bounding box center [88, 137] width 11 height 11
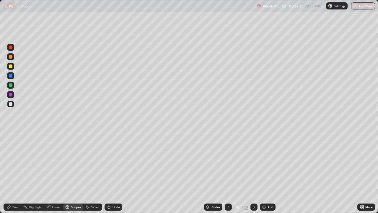
click at [11, 172] on icon at bounding box center [8, 206] width 5 height 5
click at [10, 84] on div at bounding box center [11, 85] width 4 height 4
click at [11, 57] on div at bounding box center [11, 57] width 4 height 4
click at [11, 84] on div at bounding box center [11, 85] width 4 height 4
click at [254, 172] on icon at bounding box center [254, 206] width 5 height 5
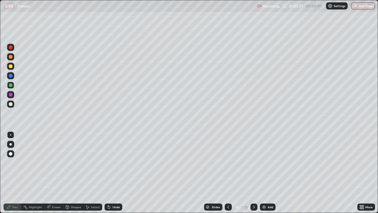
click at [262, 172] on img at bounding box center [264, 206] width 5 height 5
click at [67, 172] on icon at bounding box center [67, 206] width 3 height 1
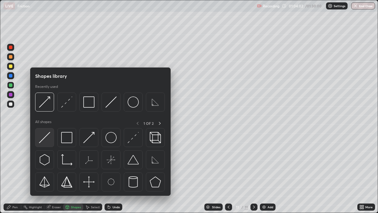
click at [45, 139] on img at bounding box center [44, 137] width 11 height 11
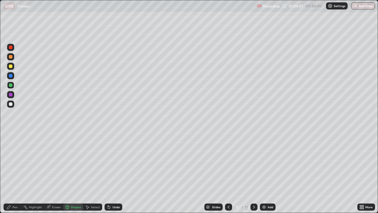
click at [13, 172] on div "Pen" at bounding box center [14, 206] width 5 height 3
click at [10, 103] on div at bounding box center [11, 104] width 4 height 4
click at [10, 57] on div at bounding box center [11, 57] width 4 height 4
click at [228, 172] on icon at bounding box center [228, 206] width 5 height 5
click at [253, 172] on icon at bounding box center [254, 206] width 5 height 5
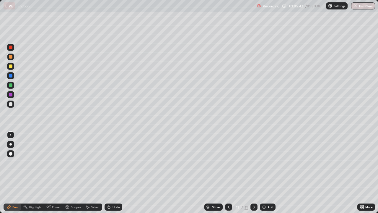
click at [49, 172] on icon at bounding box center [48, 207] width 4 height 4
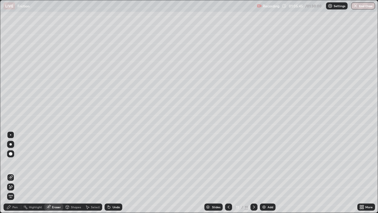
click at [10, 172] on icon at bounding box center [9, 207] width 4 height 4
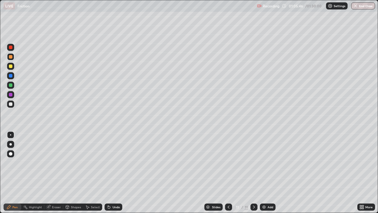
click at [12, 172] on div "Pen" at bounding box center [13, 206] width 18 height 7
click at [11, 105] on div at bounding box center [11, 104] width 4 height 4
click at [11, 57] on div at bounding box center [11, 57] width 4 height 4
click at [10, 75] on div at bounding box center [11, 76] width 4 height 4
click at [254, 172] on icon at bounding box center [254, 206] width 5 height 5
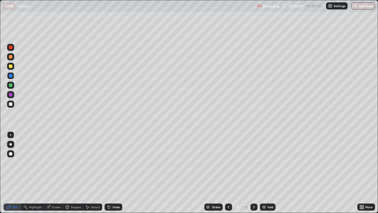
click at [264, 172] on img at bounding box center [264, 206] width 5 height 5
click at [10, 103] on div at bounding box center [11, 104] width 4 height 4
click at [10, 58] on div at bounding box center [11, 57] width 4 height 4
click at [71, 172] on div "Shapes" at bounding box center [76, 206] width 10 height 3
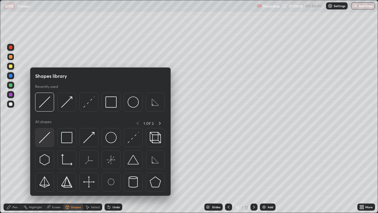
click at [49, 138] on img at bounding box center [44, 137] width 11 height 11
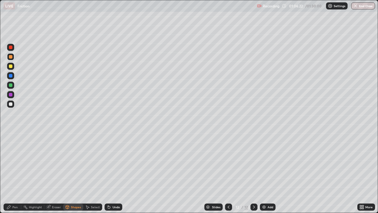
click at [11, 172] on div "Pen" at bounding box center [13, 206] width 18 height 7
click at [10, 105] on div at bounding box center [11, 104] width 4 height 4
click at [8, 56] on div at bounding box center [10, 56] width 7 height 7
click at [10, 68] on div at bounding box center [11, 66] width 4 height 4
click at [69, 172] on icon at bounding box center [67, 206] width 5 height 5
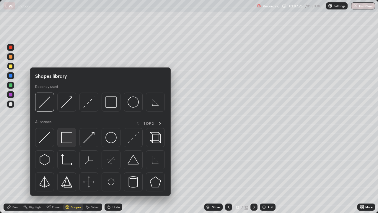
click at [72, 135] on img at bounding box center [66, 137] width 11 height 11
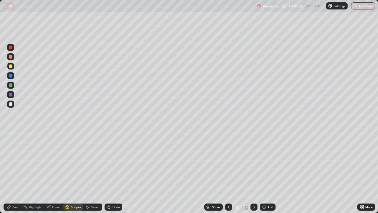
click at [73, 172] on div "Shapes" at bounding box center [73, 206] width 20 height 7
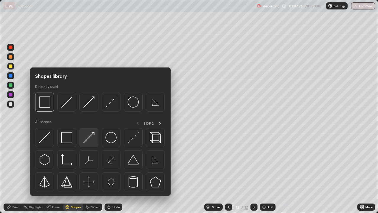
click at [90, 135] on img at bounding box center [88, 137] width 11 height 11
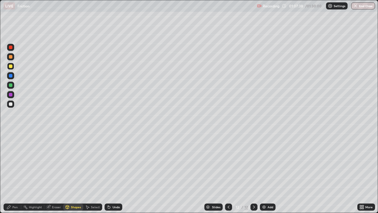
click at [14, 172] on div "Pen" at bounding box center [14, 206] width 5 height 3
click at [72, 172] on div "Shapes" at bounding box center [76, 206] width 10 height 3
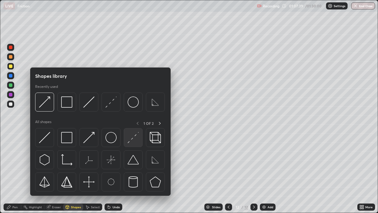
click at [130, 140] on img at bounding box center [133, 137] width 11 height 11
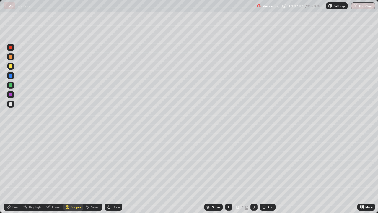
click at [9, 172] on icon at bounding box center [8, 206] width 5 height 5
click at [11, 104] on div at bounding box center [11, 104] width 4 height 4
click at [12, 85] on div at bounding box center [11, 85] width 4 height 4
click at [12, 102] on div at bounding box center [11, 104] width 4 height 4
click at [10, 56] on div at bounding box center [11, 57] width 4 height 4
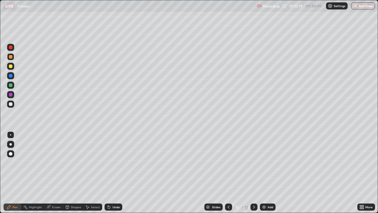
click at [253, 172] on icon at bounding box center [254, 206] width 5 height 5
click at [267, 172] on div "Add" at bounding box center [270, 206] width 6 height 3
click at [71, 172] on div "Shapes" at bounding box center [73, 206] width 20 height 7
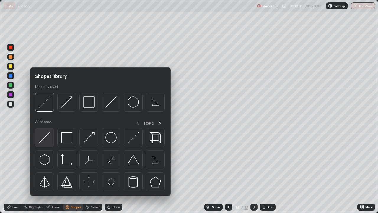
click at [48, 129] on div at bounding box center [44, 137] width 19 height 19
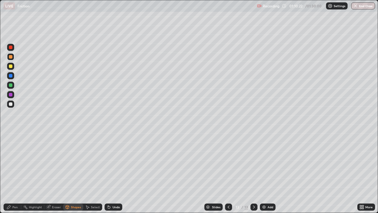
click at [10, 84] on div at bounding box center [11, 85] width 4 height 4
click at [13, 172] on div "Pen" at bounding box center [14, 206] width 5 height 3
click at [11, 104] on div at bounding box center [11, 104] width 4 height 4
click at [72, 172] on div "Shapes" at bounding box center [76, 206] width 10 height 3
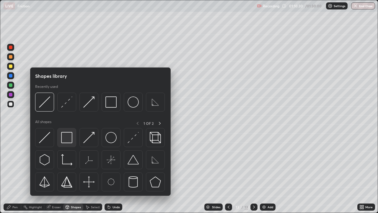
click at [67, 136] on img at bounding box center [66, 137] width 11 height 11
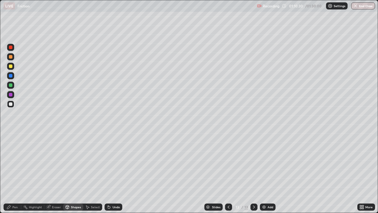
click at [10, 66] on div at bounding box center [11, 66] width 4 height 4
click at [75, 172] on div "Shapes" at bounding box center [76, 206] width 10 height 3
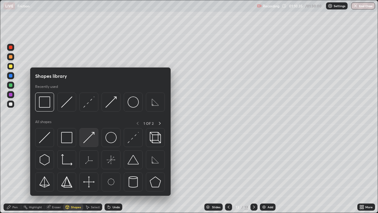
click at [90, 136] on img at bounding box center [88, 137] width 11 height 11
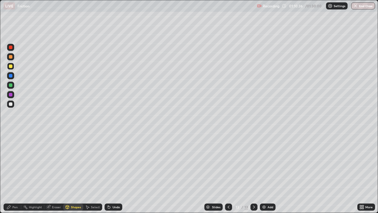
click at [9, 85] on div at bounding box center [11, 85] width 4 height 4
click at [6, 172] on div "Pen" at bounding box center [13, 206] width 18 height 7
click at [10, 105] on div at bounding box center [11, 104] width 4 height 4
click at [110, 172] on div "Undo" at bounding box center [114, 206] width 18 height 7
click at [110, 172] on icon at bounding box center [109, 206] width 5 height 5
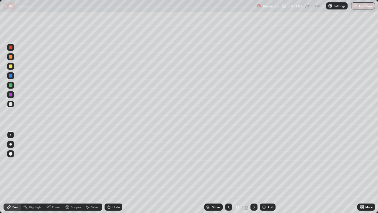
click at [108, 172] on icon at bounding box center [108, 205] width 1 height 1
click at [68, 172] on icon at bounding box center [67, 207] width 3 height 4
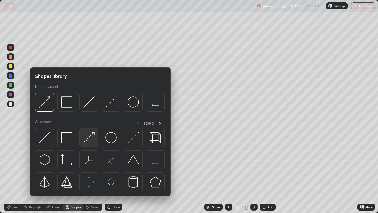
click at [92, 135] on img at bounding box center [88, 137] width 11 height 11
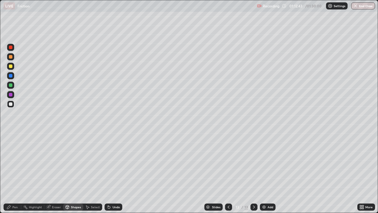
click at [10, 75] on div at bounding box center [11, 76] width 4 height 4
click at [12, 172] on div "Pen" at bounding box center [13, 206] width 18 height 7
click at [10, 56] on div at bounding box center [11, 57] width 4 height 4
click at [69, 172] on icon at bounding box center [67, 206] width 5 height 5
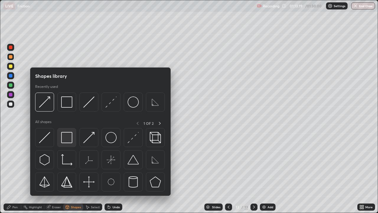
click at [67, 139] on img at bounding box center [66, 137] width 11 height 11
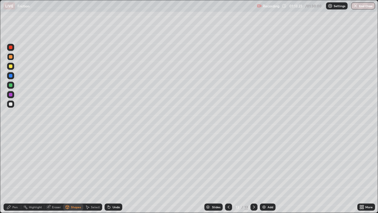
click at [11, 85] on div at bounding box center [11, 85] width 4 height 4
click at [73, 172] on div "Shapes" at bounding box center [76, 206] width 10 height 3
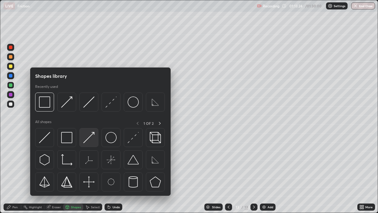
click at [93, 138] on img at bounding box center [88, 137] width 11 height 11
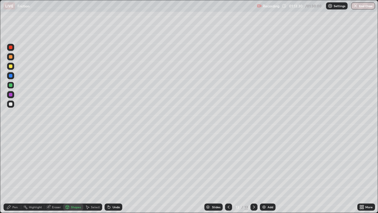
click at [14, 172] on div "Pen" at bounding box center [14, 206] width 5 height 3
click at [11, 103] on div at bounding box center [11, 104] width 4 height 4
click at [10, 56] on div at bounding box center [11, 57] width 4 height 4
click at [69, 172] on div "Shapes" at bounding box center [73, 206] width 20 height 7
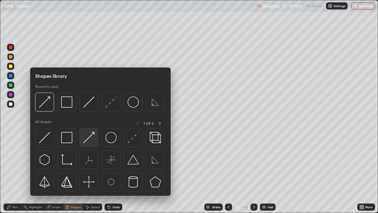
click at [90, 133] on img at bounding box center [88, 137] width 11 height 11
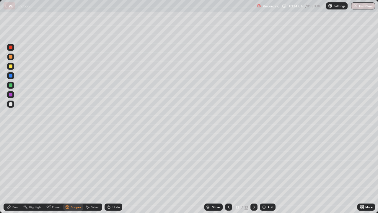
click at [11, 104] on div at bounding box center [11, 104] width 4 height 4
click at [12, 172] on div "Pen" at bounding box center [13, 206] width 18 height 7
click at [53, 172] on div "Eraser" at bounding box center [56, 206] width 9 height 3
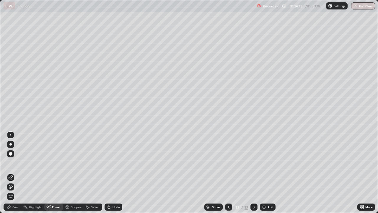
click at [74, 172] on div "Shapes" at bounding box center [76, 206] width 10 height 3
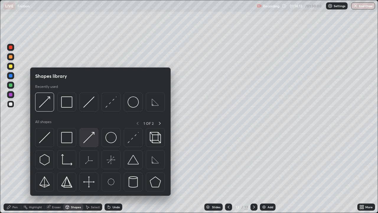
click at [88, 136] on img at bounding box center [88, 137] width 11 height 11
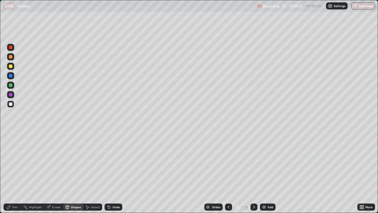
click at [11, 83] on div at bounding box center [10, 84] width 7 height 7
click at [10, 172] on icon at bounding box center [8, 206] width 5 height 5
click at [10, 103] on div at bounding box center [11, 104] width 4 height 4
click at [10, 56] on div at bounding box center [11, 57] width 4 height 4
click at [11, 84] on div at bounding box center [11, 85] width 4 height 4
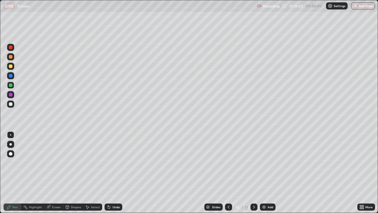
click at [79, 172] on div "Shapes" at bounding box center [76, 206] width 10 height 3
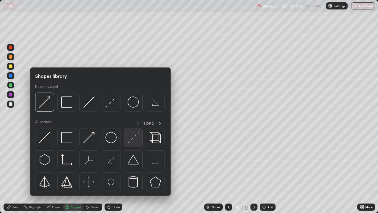
click at [130, 139] on img at bounding box center [133, 137] width 11 height 11
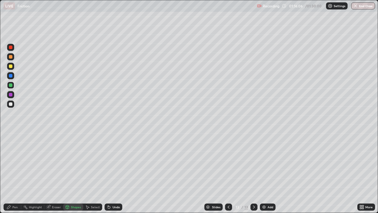
click at [13, 172] on div "Pen" at bounding box center [14, 206] width 5 height 3
click at [11, 104] on div at bounding box center [11, 104] width 4 height 4
click at [357, 5] on img "button" at bounding box center [355, 6] width 5 height 5
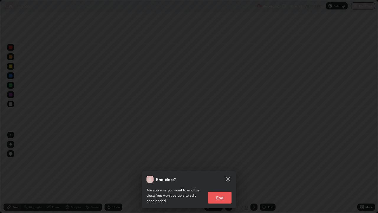
click at [220, 172] on button "End" at bounding box center [220, 197] width 24 height 12
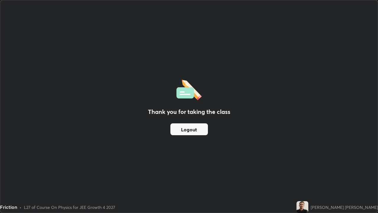
click at [195, 130] on button "Logout" at bounding box center [188, 129] width 37 height 12
